Goal: Information Seeking & Learning: Find contact information

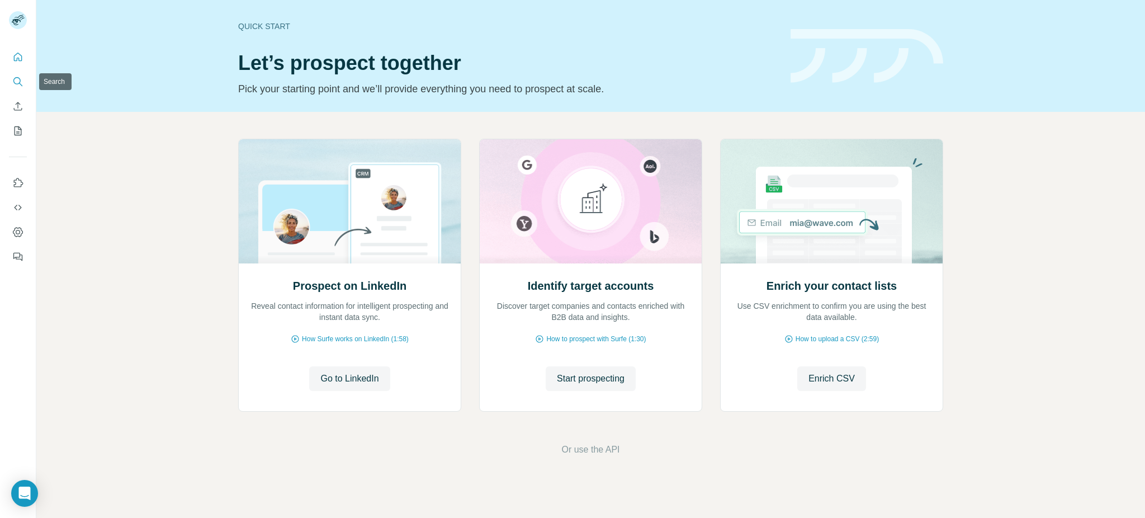
click at [22, 86] on icon "Search" at bounding box center [17, 81] width 11 height 11
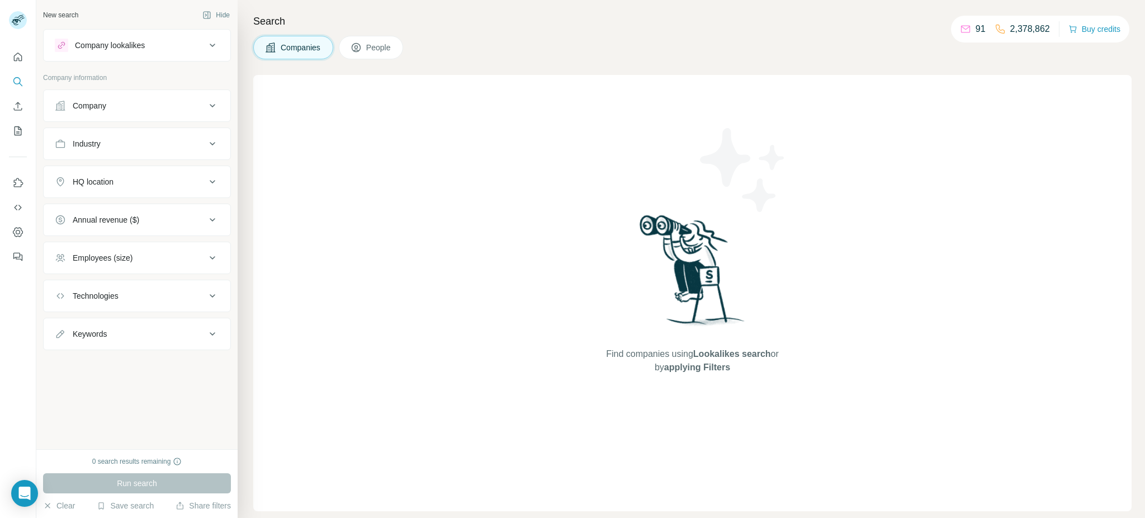
click at [137, 101] on div "Company" at bounding box center [130, 105] width 151 height 11
click at [129, 139] on input "text" at bounding box center [137, 134] width 164 height 20
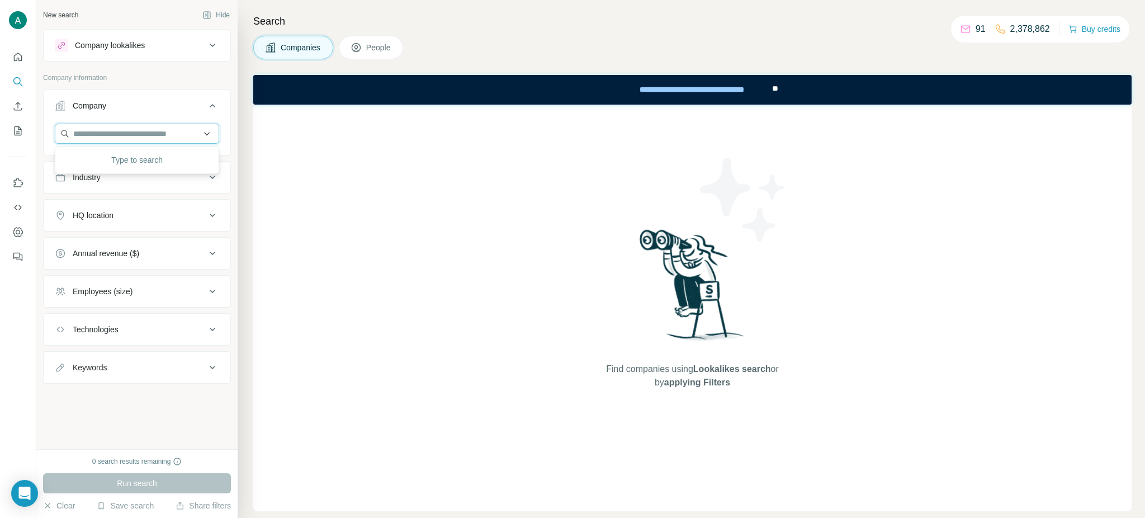
click at [139, 131] on input "text" at bounding box center [137, 134] width 164 height 20
paste input "**********"
type input "**********"
click at [147, 177] on div "Books-A-Million Inc. [DOMAIN_NAME]" at bounding box center [137, 164] width 159 height 30
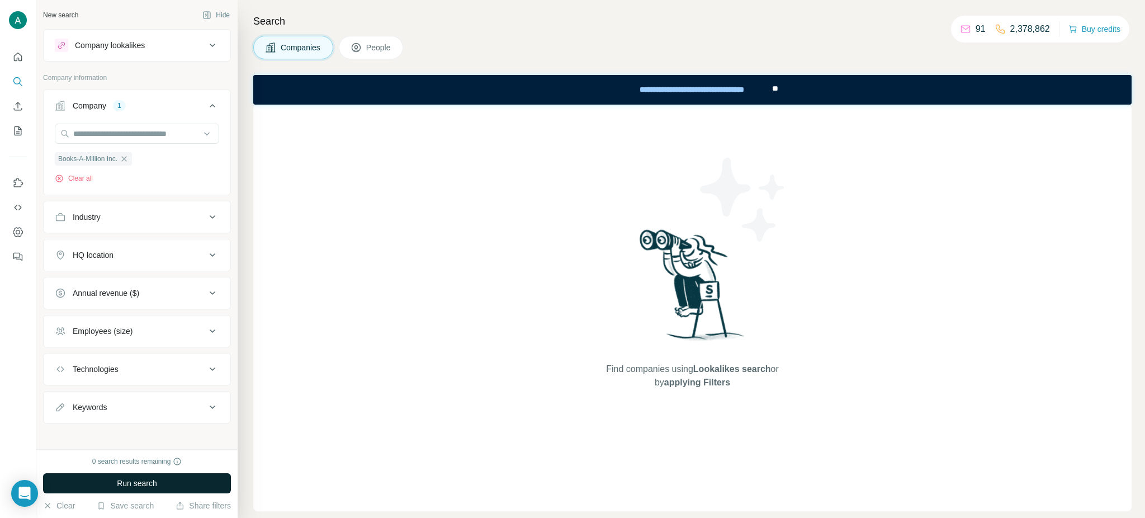
click at [157, 483] on span "Run search" at bounding box center [137, 483] width 40 height 11
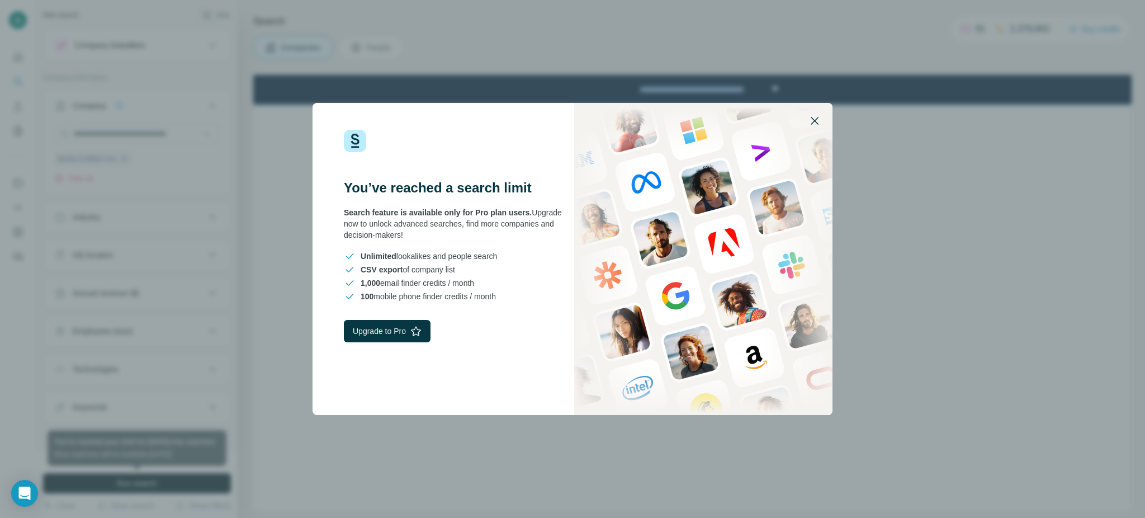
click at [808, 117] on icon "button" at bounding box center [814, 120] width 13 height 13
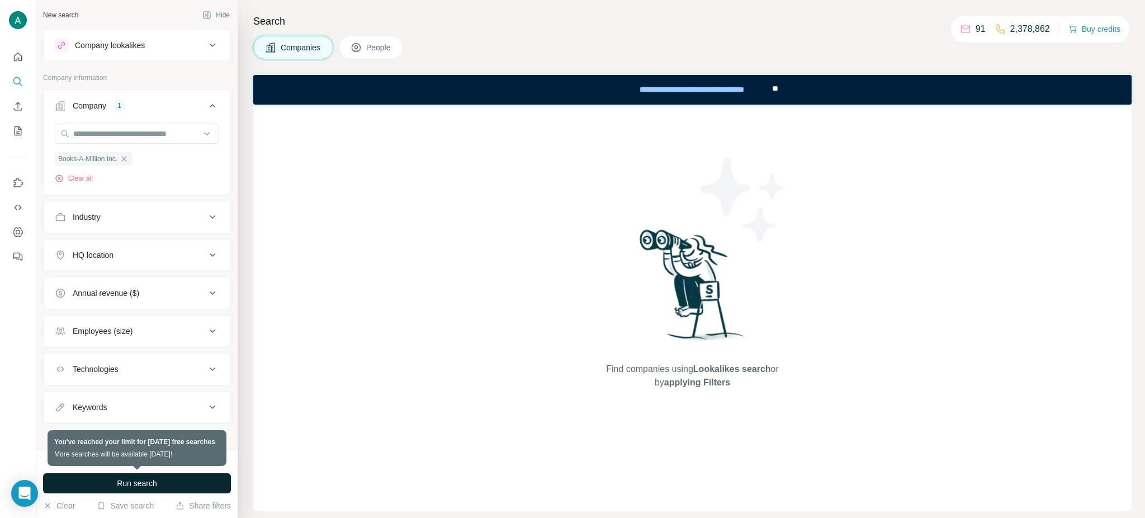
click at [124, 478] on span "Run search" at bounding box center [137, 483] width 40 height 11
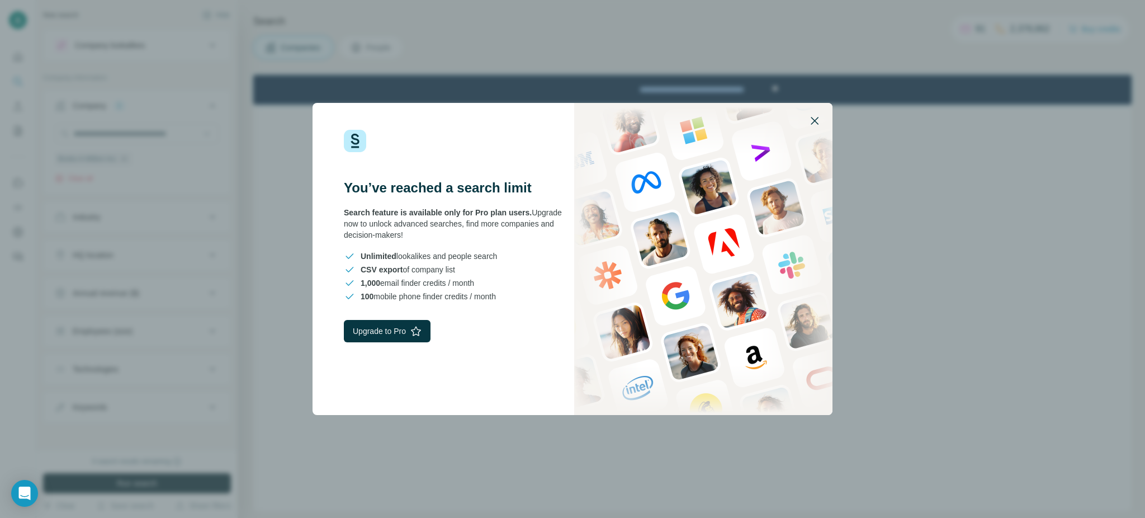
click at [812, 123] on icon "button" at bounding box center [815, 121] width 8 height 8
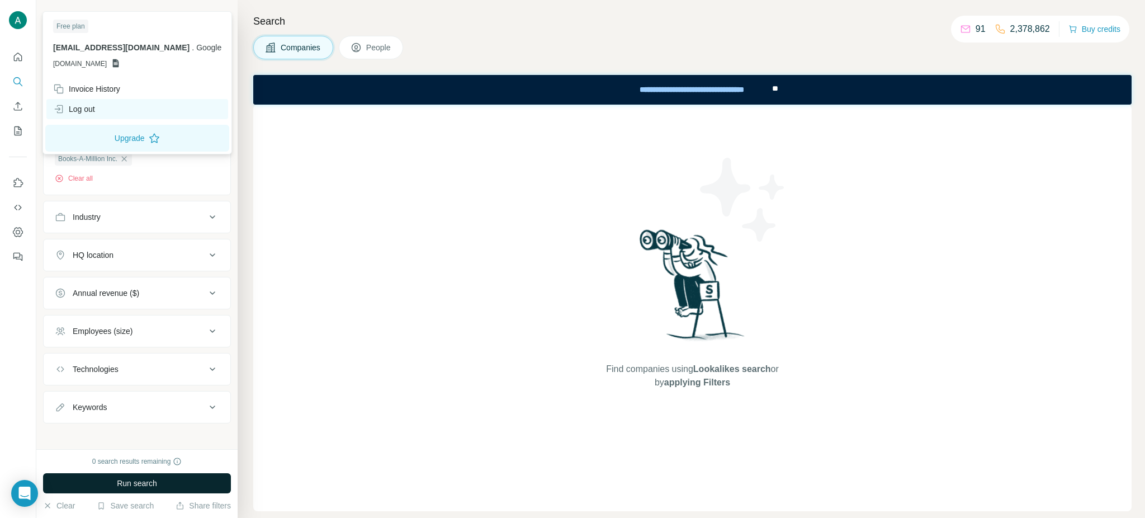
click at [82, 116] on div "Log out" at bounding box center [137, 109] width 182 height 20
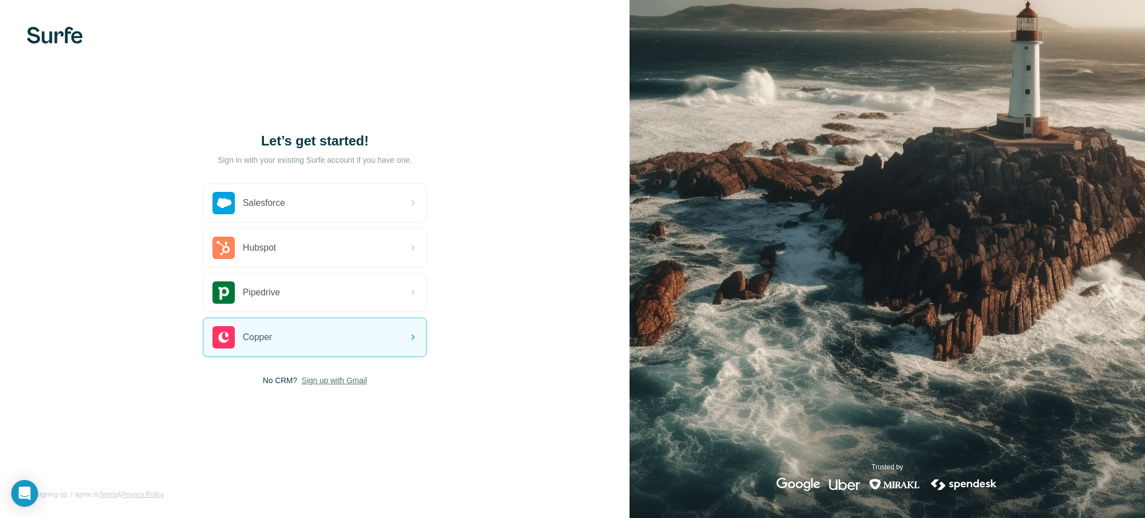
click at [344, 385] on span "Sign up with Gmail" at bounding box center [334, 380] width 65 height 11
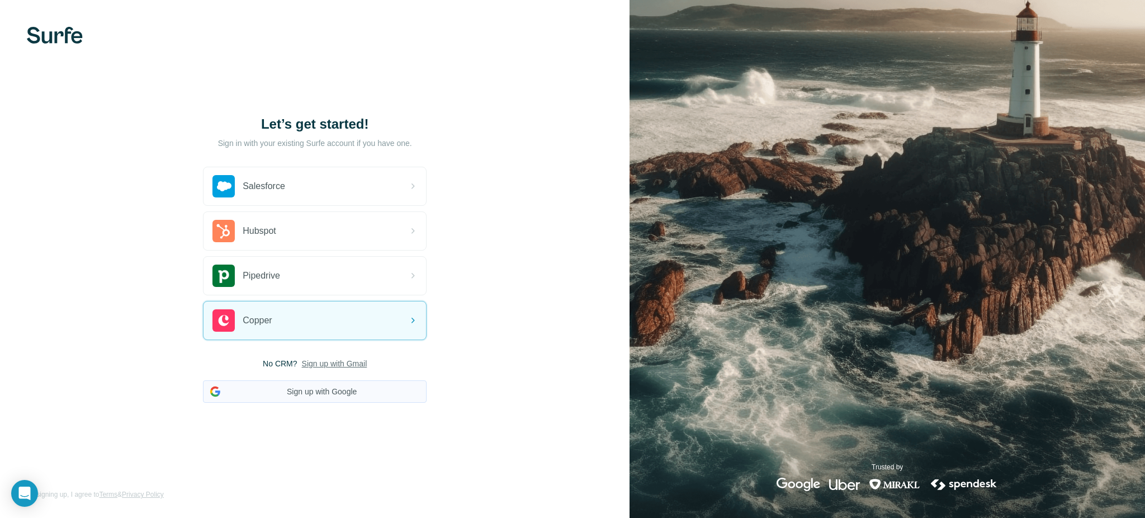
click at [342, 389] on button "Sign up with Google" at bounding box center [315, 391] width 224 height 22
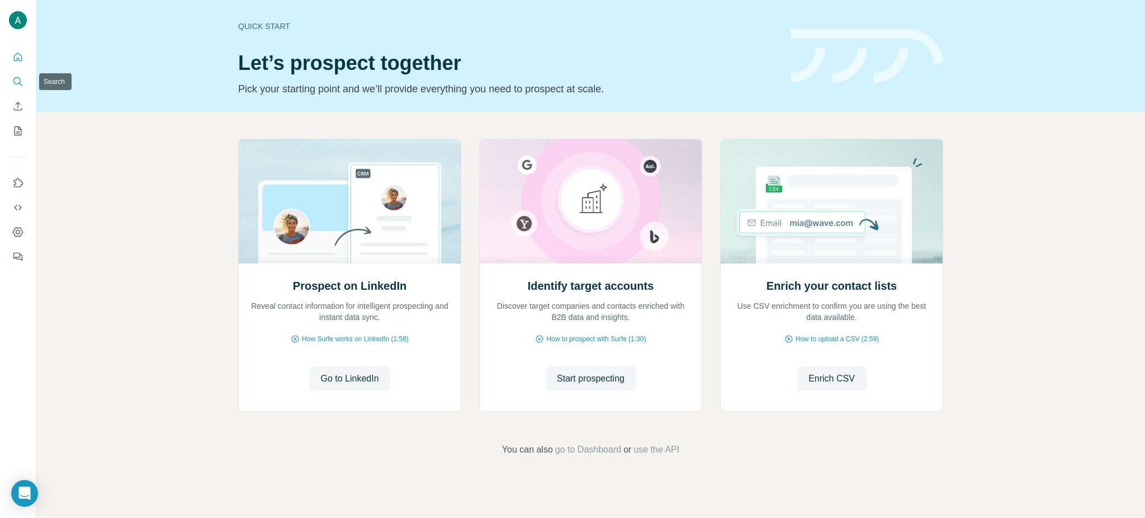
click at [23, 81] on button "Search" at bounding box center [18, 82] width 18 height 20
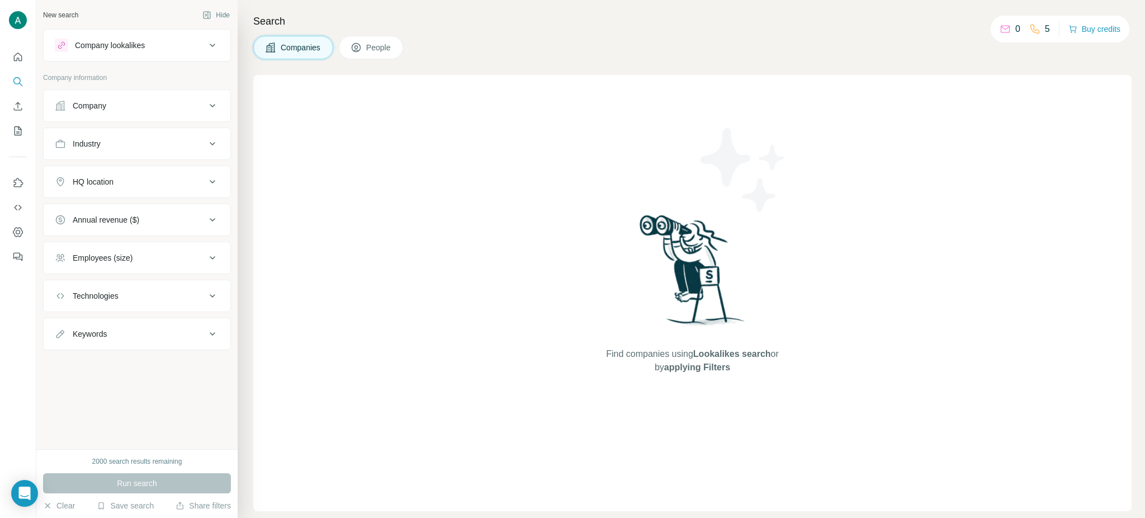
click at [147, 101] on div "Company" at bounding box center [130, 105] width 151 height 11
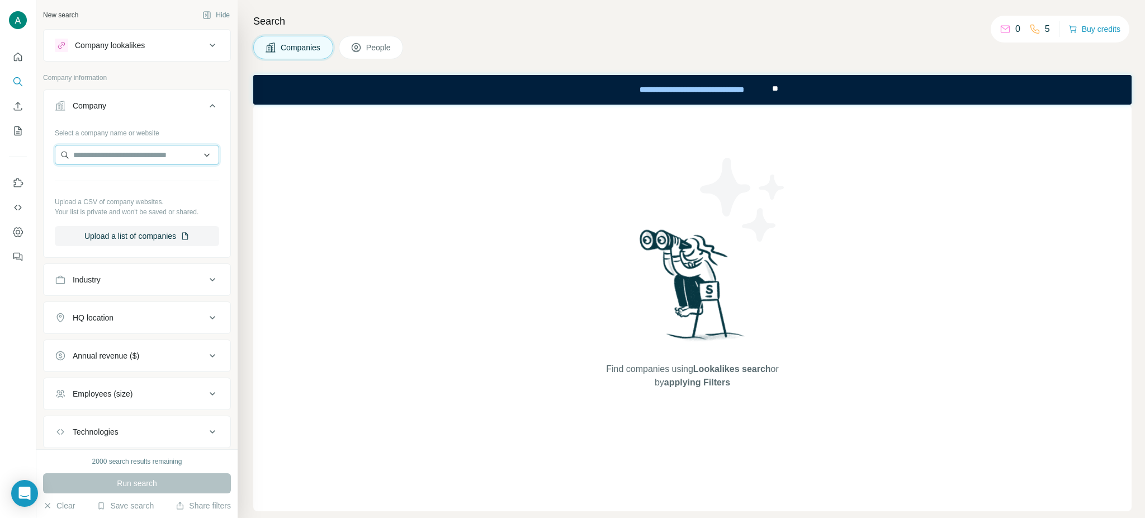
click at [135, 152] on input "text" at bounding box center [137, 155] width 164 height 20
paste input "**********"
type input "**********"
click at [130, 182] on p "Books-A-Million Inc." at bounding box center [121, 179] width 69 height 11
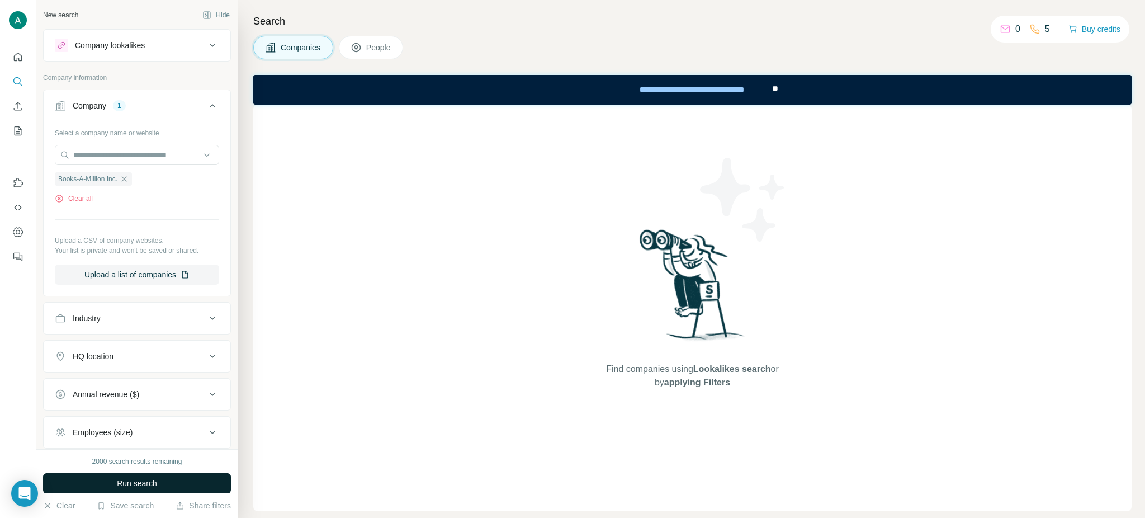
click at [167, 489] on button "Run search" at bounding box center [137, 483] width 188 height 20
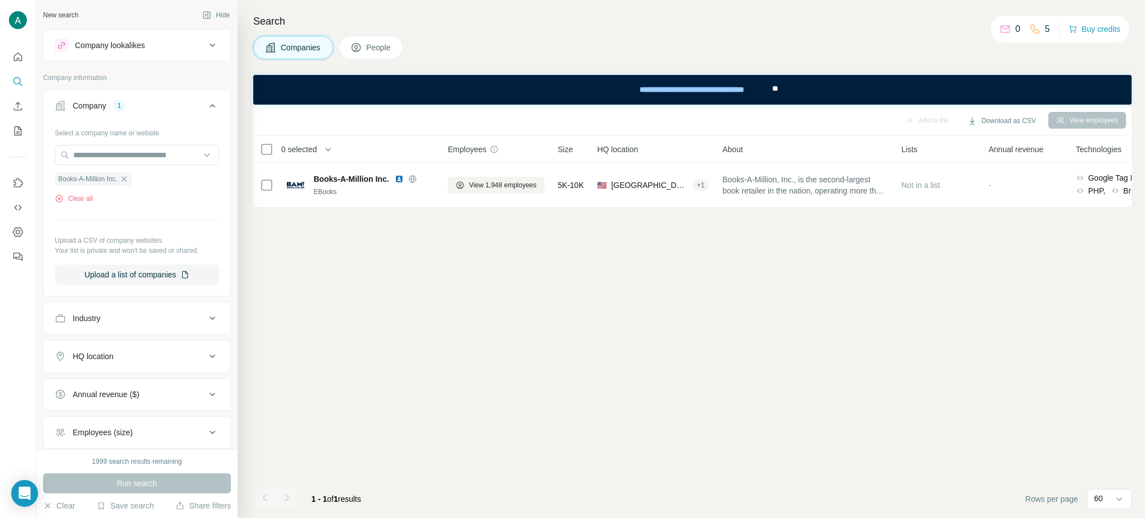
click at [377, 58] on button "People" at bounding box center [371, 47] width 65 height 23
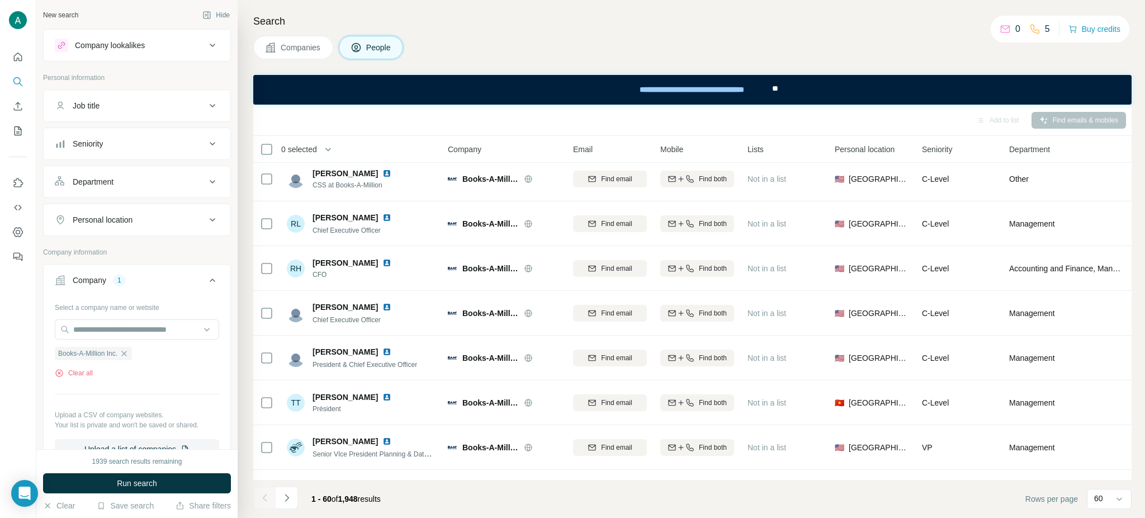
scroll to position [86, 0]
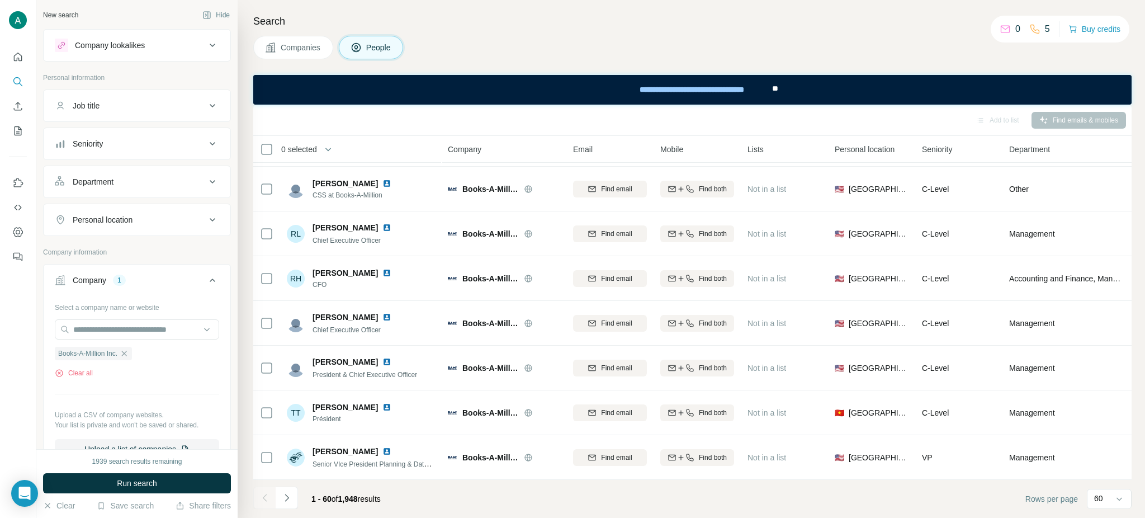
click at [145, 188] on button "Department" at bounding box center [137, 181] width 187 height 27
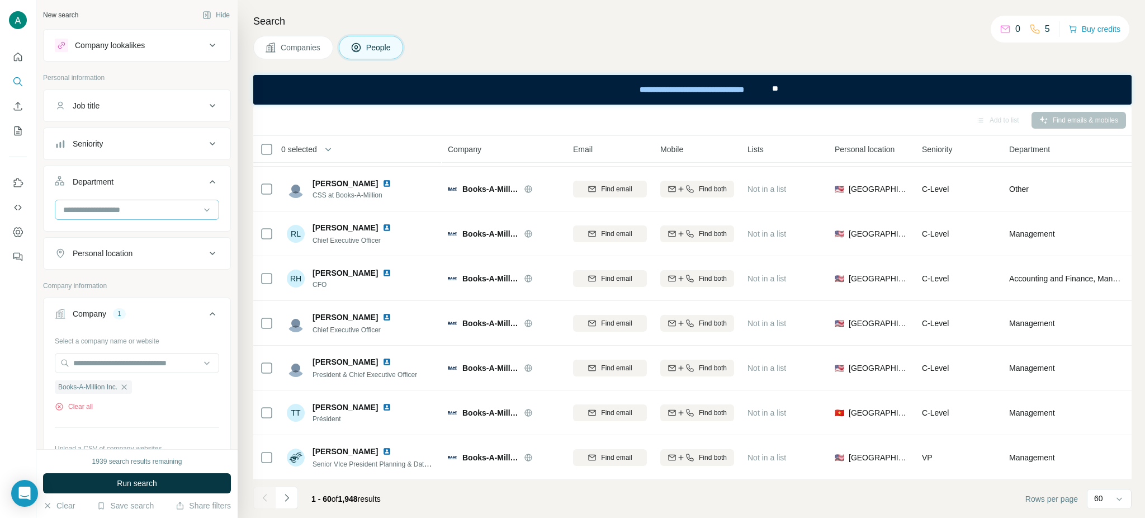
click at [136, 218] on div at bounding box center [131, 209] width 138 height 19
click at [130, 230] on p "Accounting and Finance" at bounding box center [106, 235] width 84 height 11
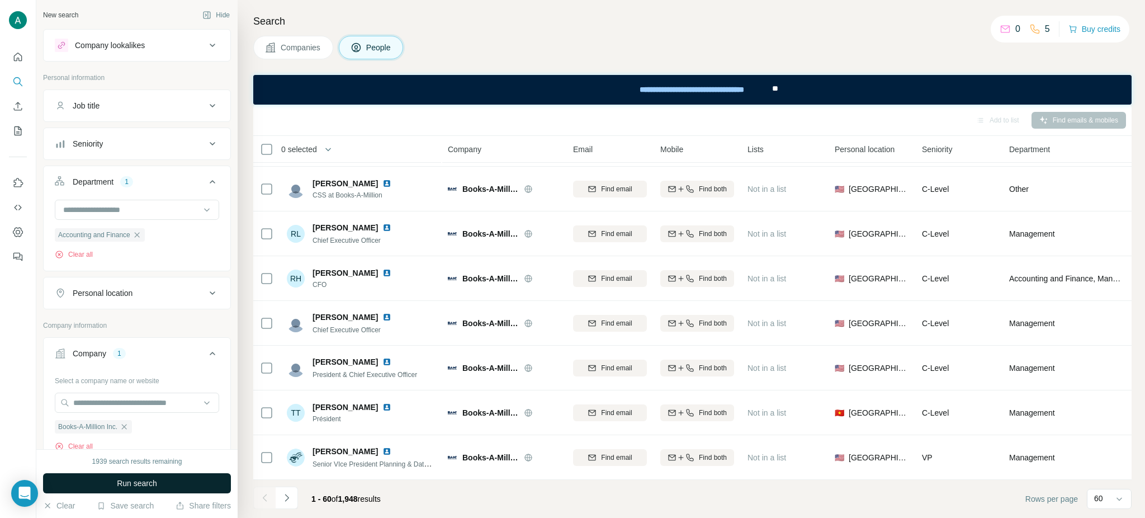
click at [142, 482] on span "Run search" at bounding box center [137, 483] width 40 height 11
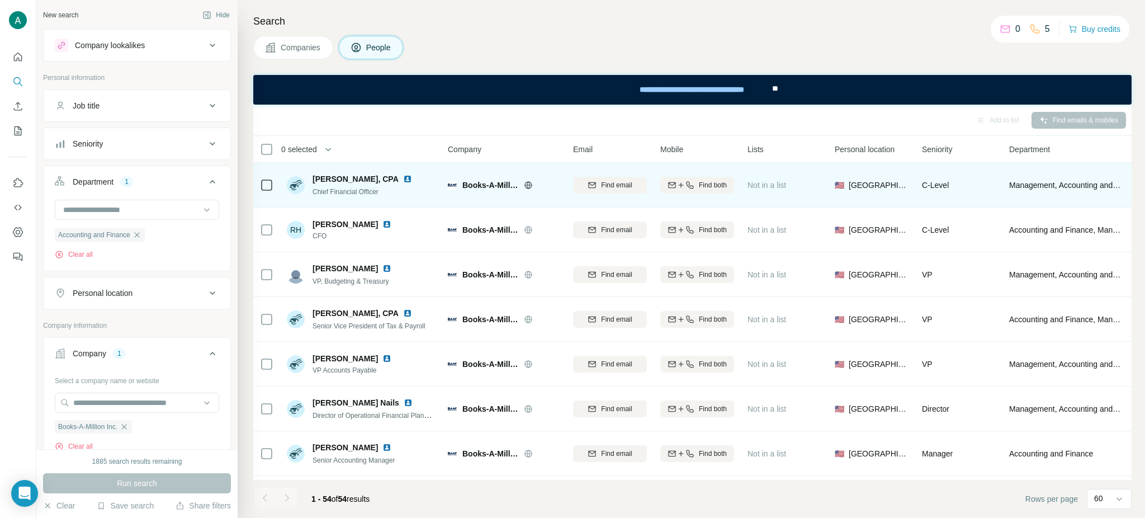
click at [405, 182] on img at bounding box center [407, 178] width 9 height 9
click at [407, 179] on img at bounding box center [407, 178] width 9 height 9
click at [627, 184] on span "Find email" at bounding box center [616, 185] width 31 height 10
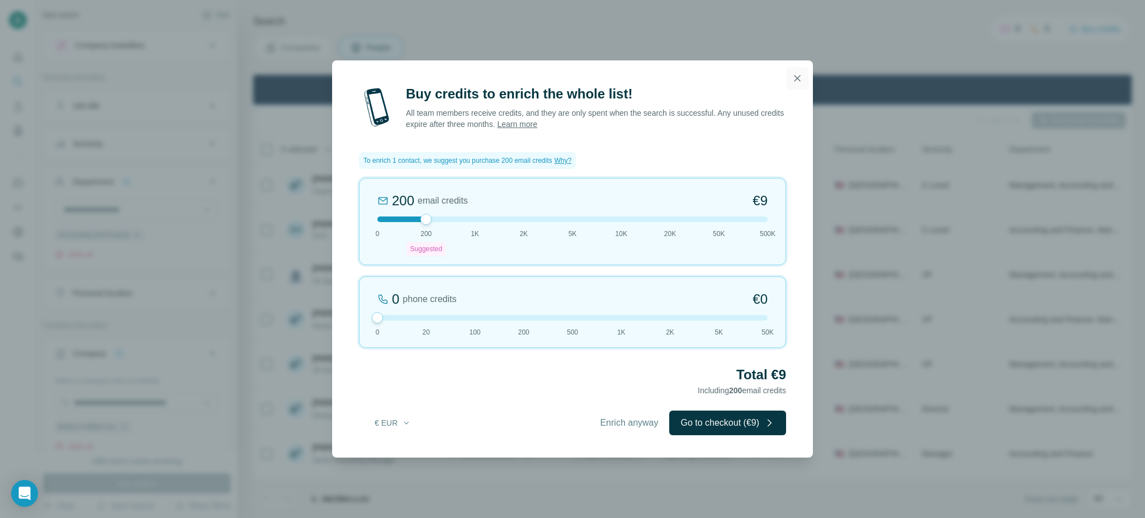
click at [788, 80] on button "button" at bounding box center [797, 78] width 22 height 22
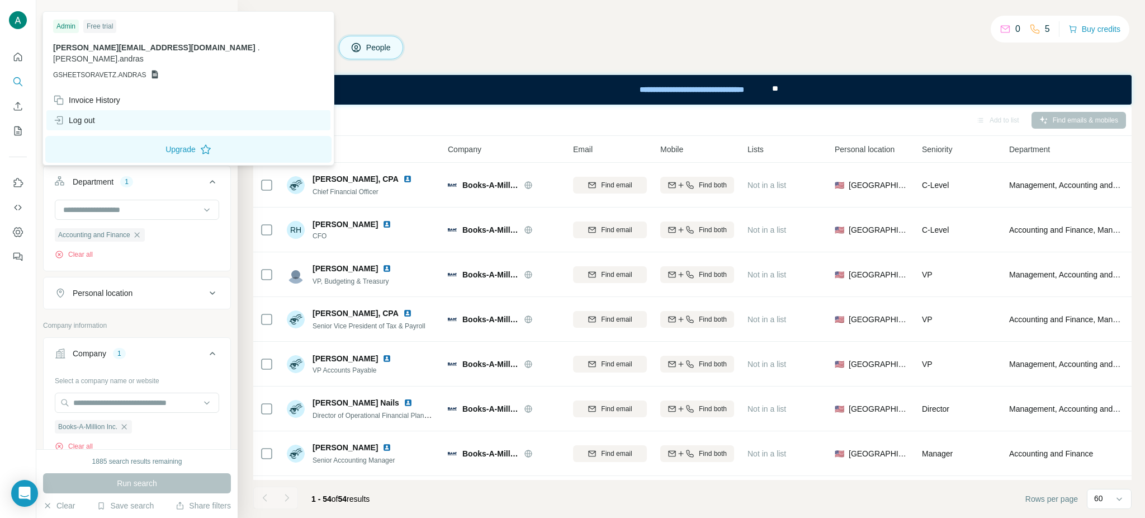
click at [95, 115] on div "Log out" at bounding box center [74, 120] width 42 height 11
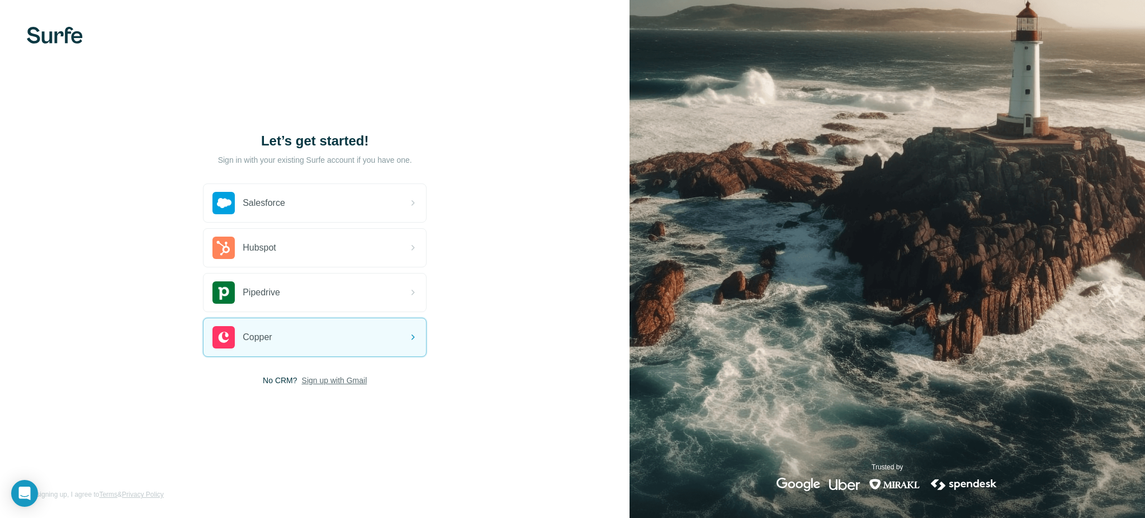
click at [360, 384] on span "Sign up with Gmail" at bounding box center [334, 380] width 65 height 11
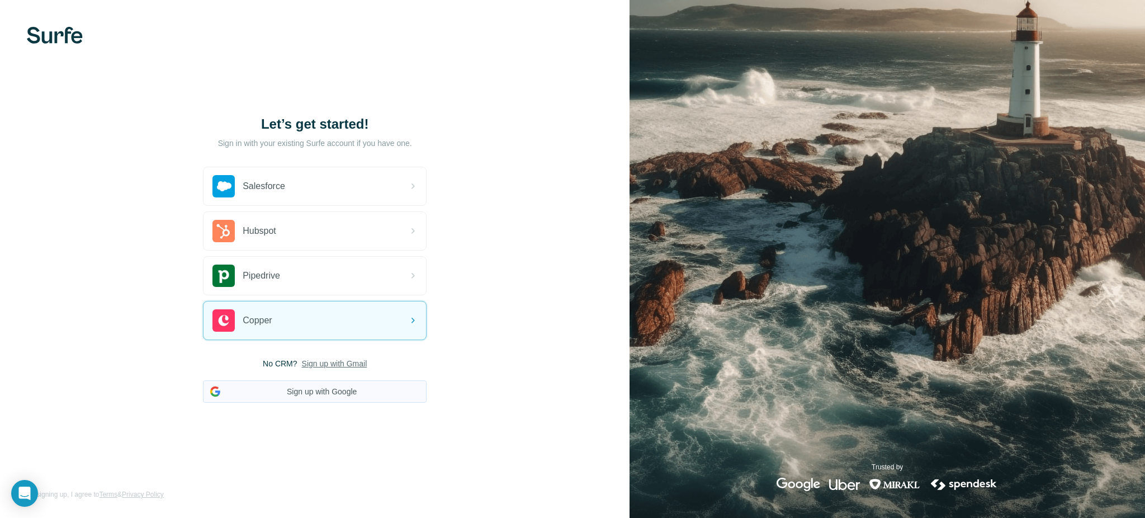
click at [333, 396] on button "Sign up with Google" at bounding box center [315, 391] width 224 height 22
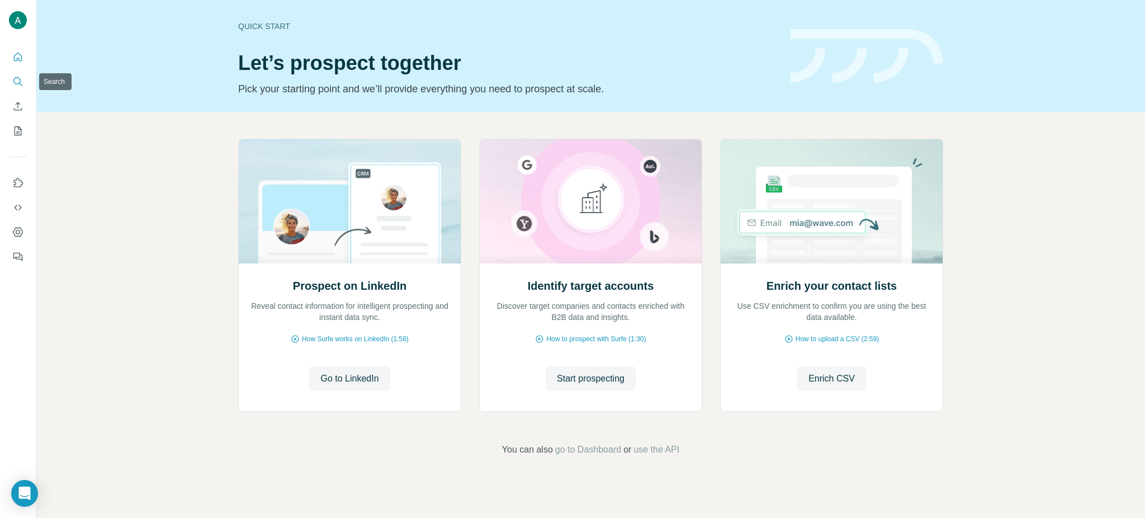
click at [21, 75] on button "Search" at bounding box center [18, 82] width 18 height 20
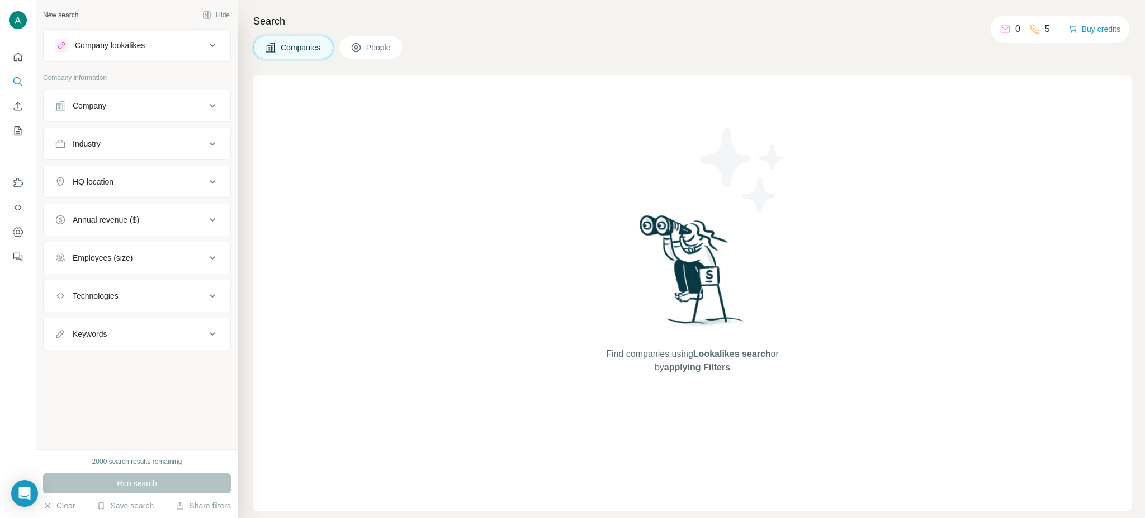
click at [122, 105] on div "Company" at bounding box center [130, 105] width 151 height 11
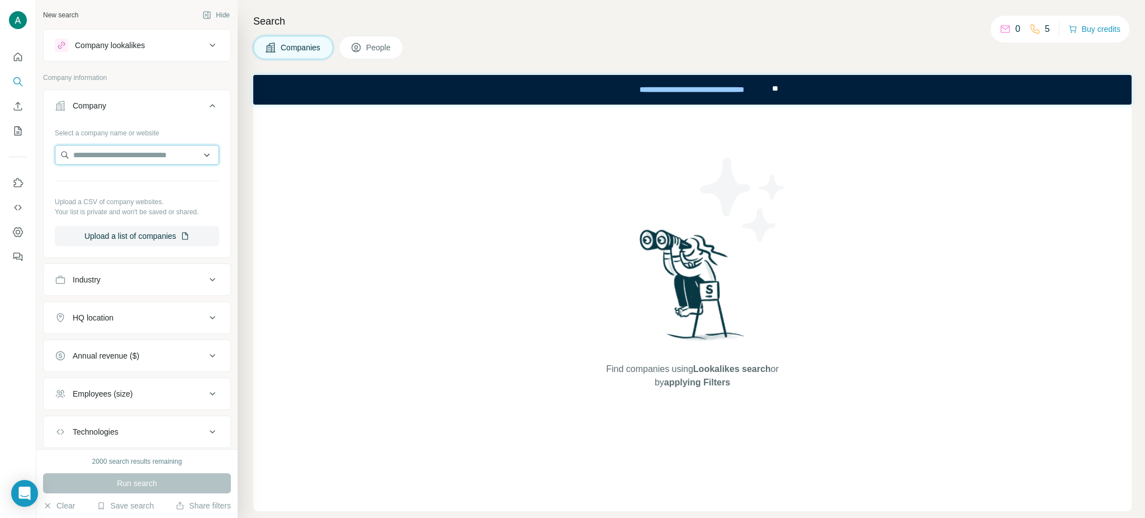
click at [122, 145] on input "text" at bounding box center [137, 155] width 164 height 20
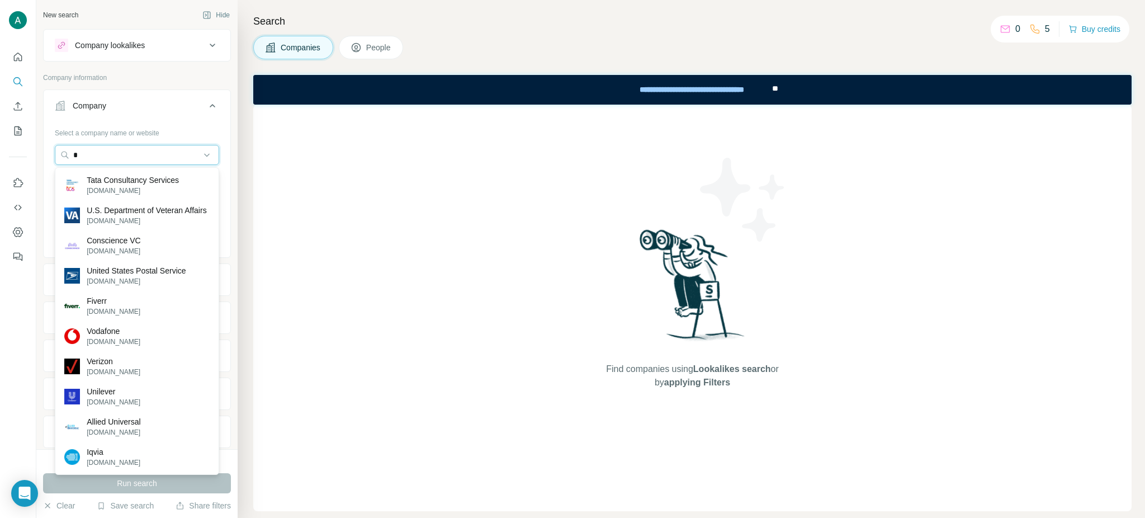
drag, startPoint x: 104, startPoint y: 149, endPoint x: 23, endPoint y: 145, distance: 81.2
click at [25, 145] on div "New search Hide Company lookalikes Company information Company Select a company…" at bounding box center [572, 259] width 1145 height 518
paste input "**********"
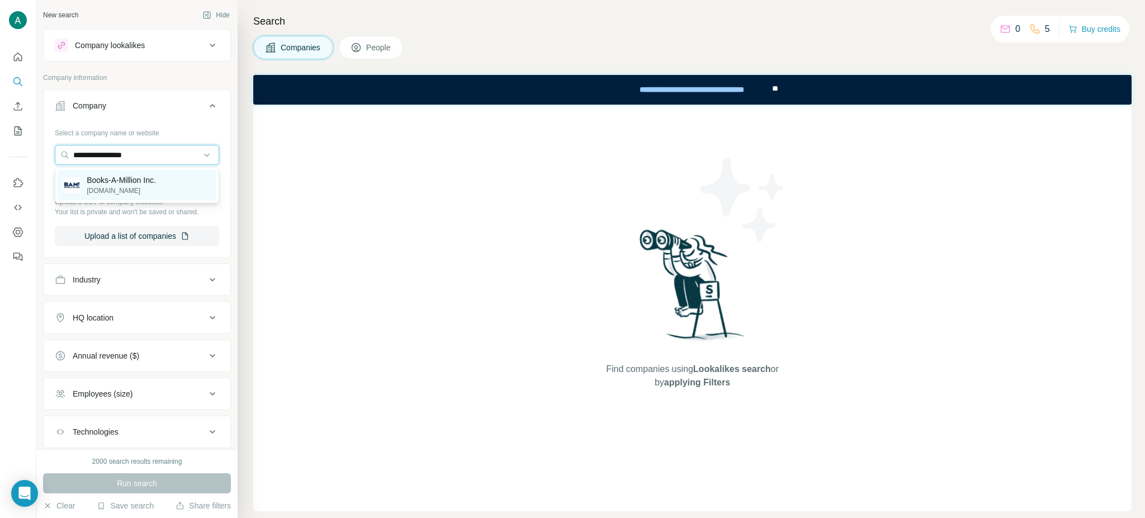
type input "**********"
click at [176, 181] on div "Books-A-Million Inc. [DOMAIN_NAME]" at bounding box center [137, 185] width 159 height 30
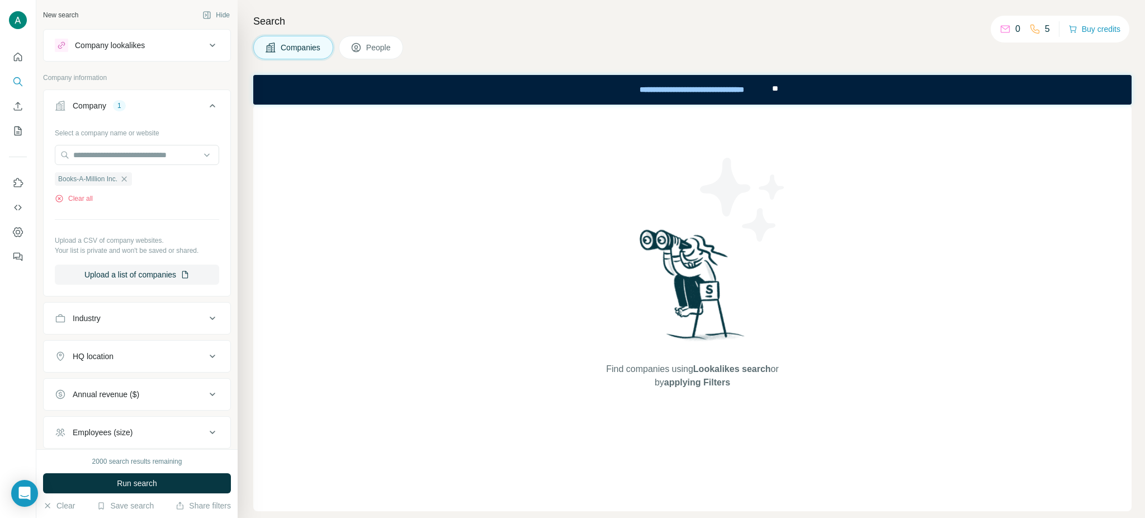
click at [130, 314] on div "Industry" at bounding box center [130, 318] width 151 height 11
click at [112, 351] on input at bounding box center [131, 346] width 138 height 12
click at [215, 319] on icon at bounding box center [213, 317] width 6 height 3
click at [127, 486] on span "Run search" at bounding box center [137, 483] width 40 height 11
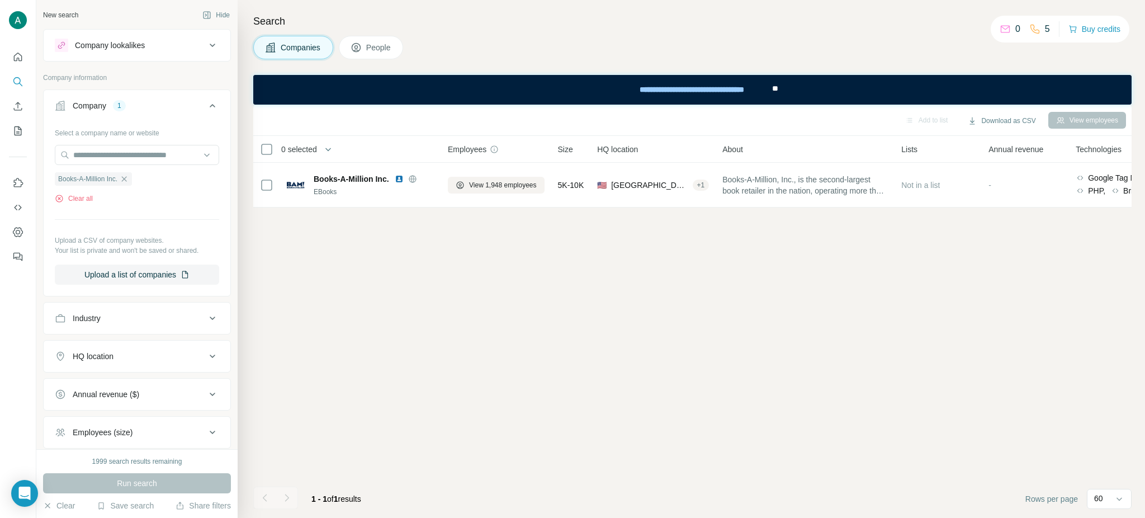
click at [363, 54] on button "People" at bounding box center [371, 47] width 65 height 23
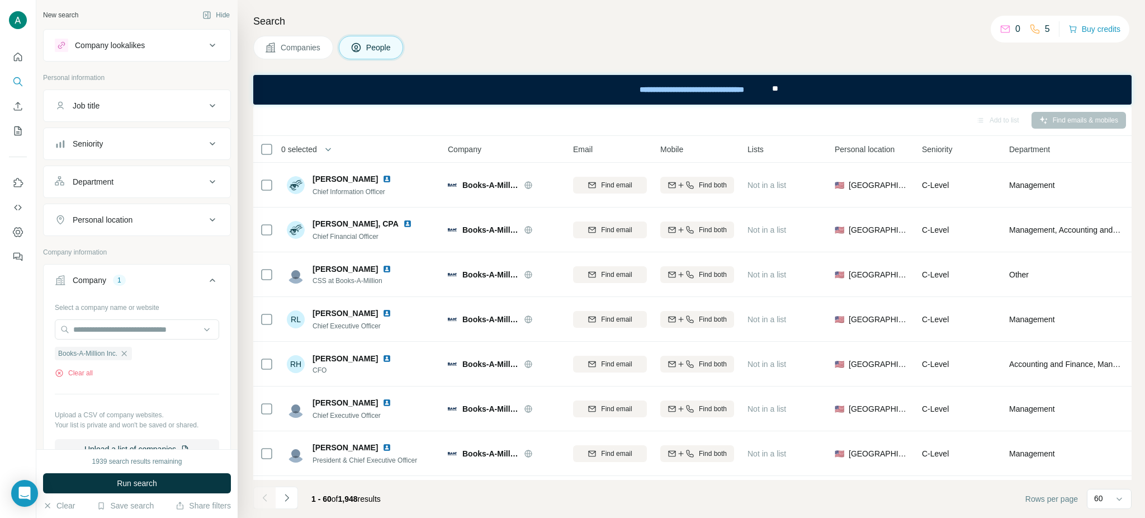
click at [118, 183] on div "Department" at bounding box center [130, 181] width 151 height 11
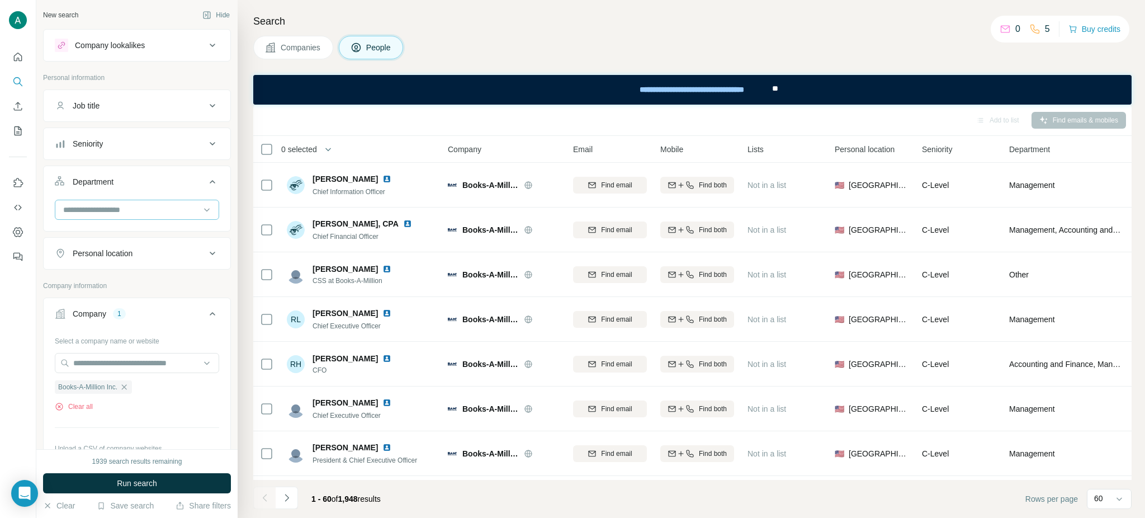
click at [110, 213] on input at bounding box center [131, 210] width 138 height 12
click at [109, 230] on p "Accounting and Finance" at bounding box center [106, 235] width 84 height 11
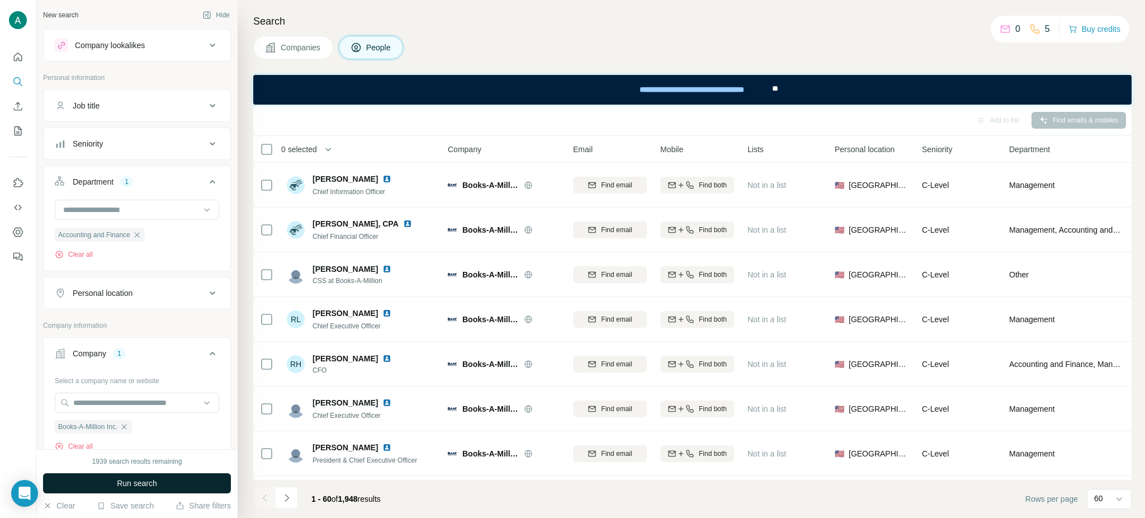
click at [145, 478] on span "Run search" at bounding box center [137, 483] width 40 height 11
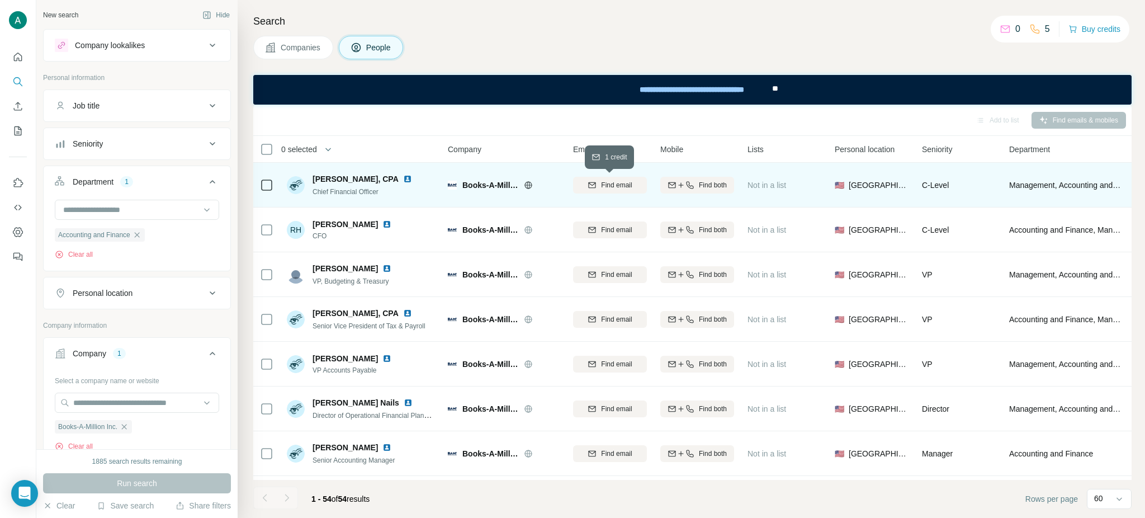
click at [613, 185] on span "Find email" at bounding box center [616, 185] width 31 height 10
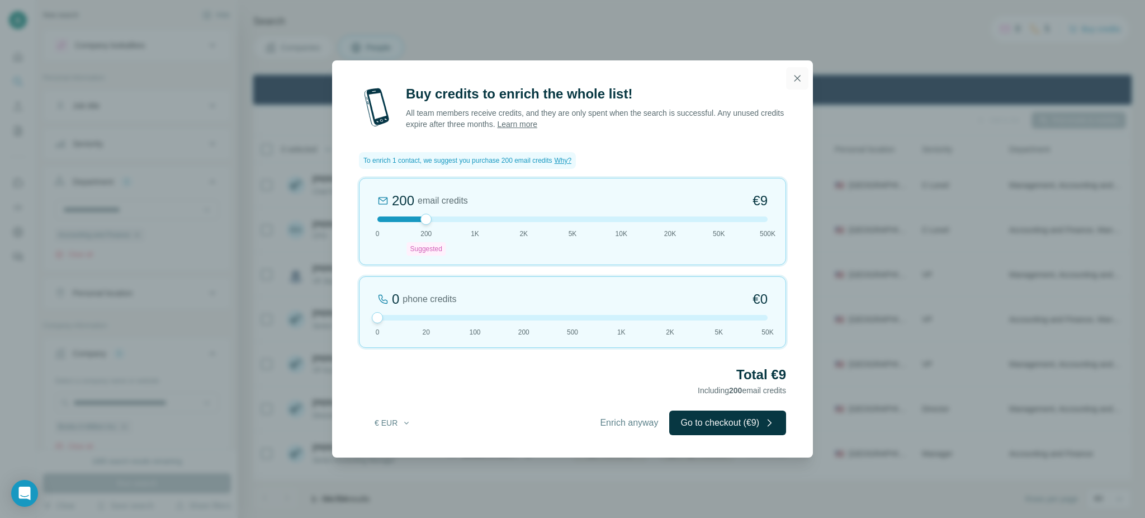
click at [799, 74] on icon "button" at bounding box center [797, 78] width 11 height 11
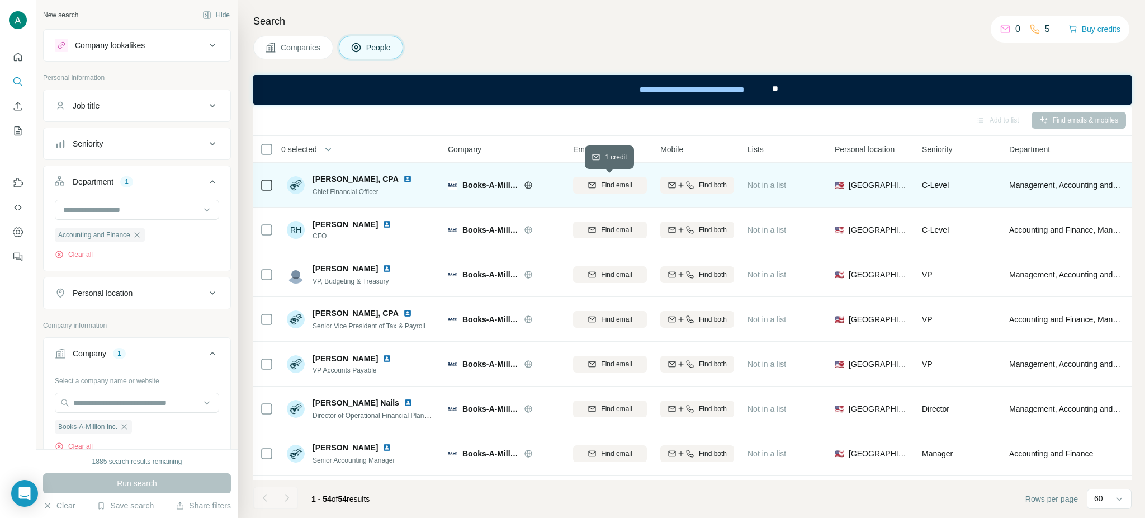
click at [601, 186] on span "Find email" at bounding box center [616, 185] width 31 height 10
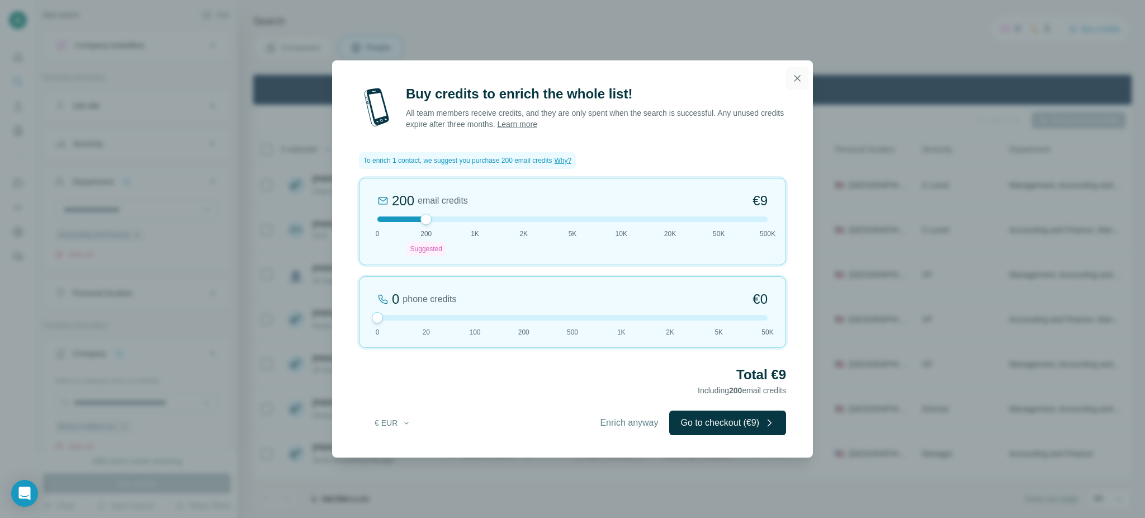
click at [797, 81] on icon "button" at bounding box center [797, 78] width 11 height 11
